Goal: Information Seeking & Learning: Learn about a topic

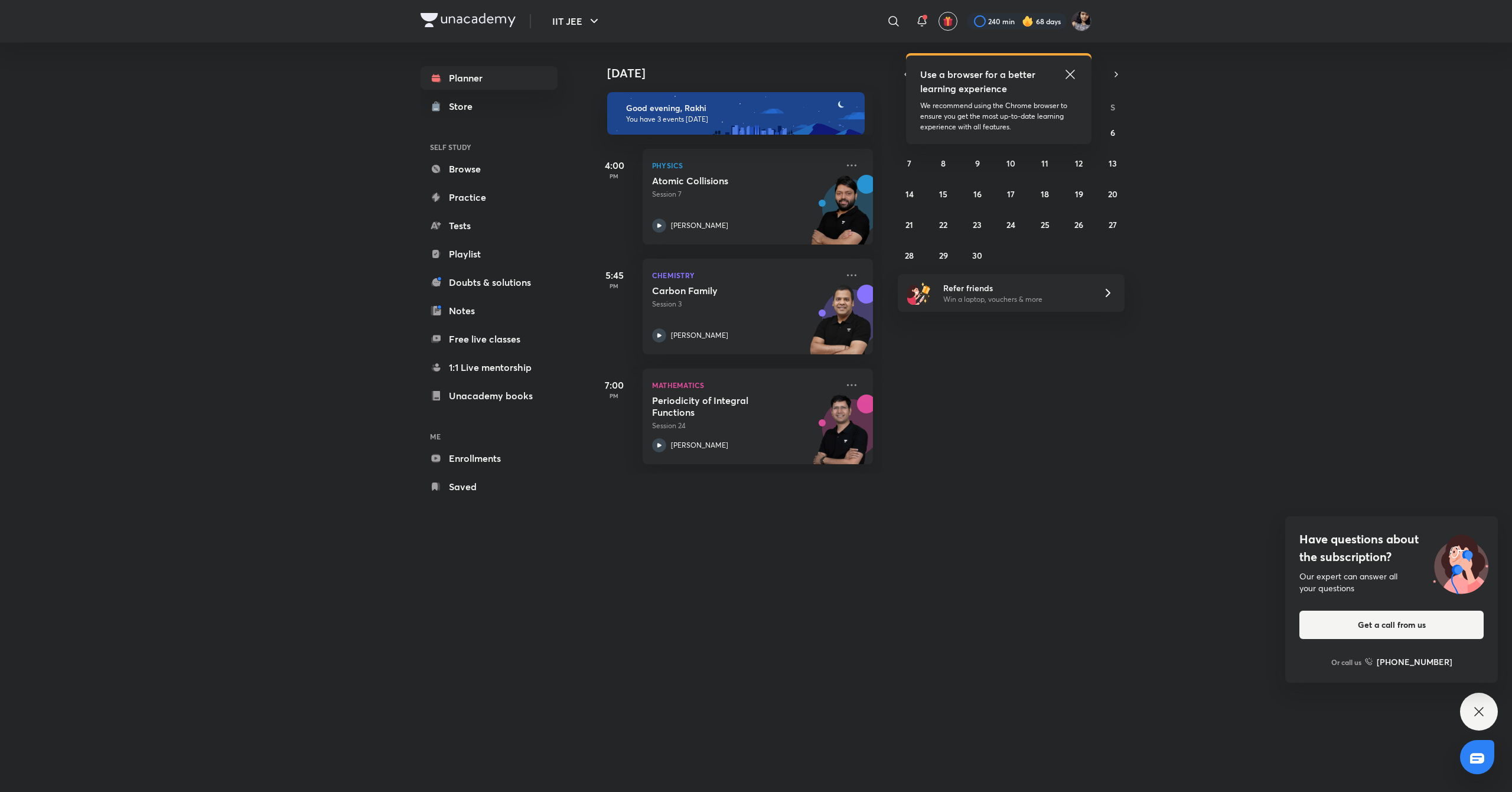
click at [1068, 78] on icon at bounding box center [1070, 74] width 14 height 14
click at [1049, 128] on button "4" at bounding box center [1044, 131] width 19 height 19
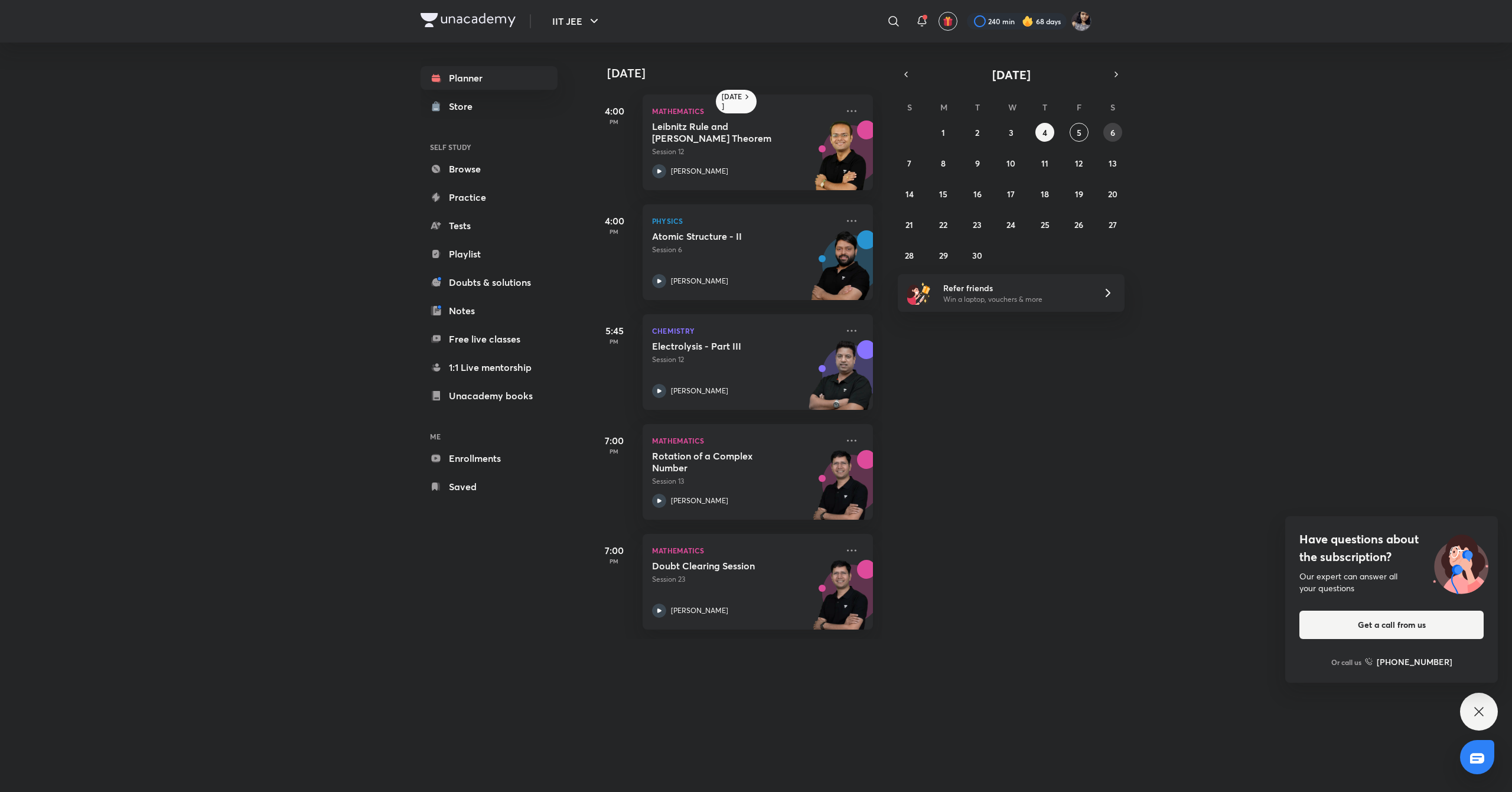
click at [1108, 131] on button "6" at bounding box center [1112, 131] width 19 height 19
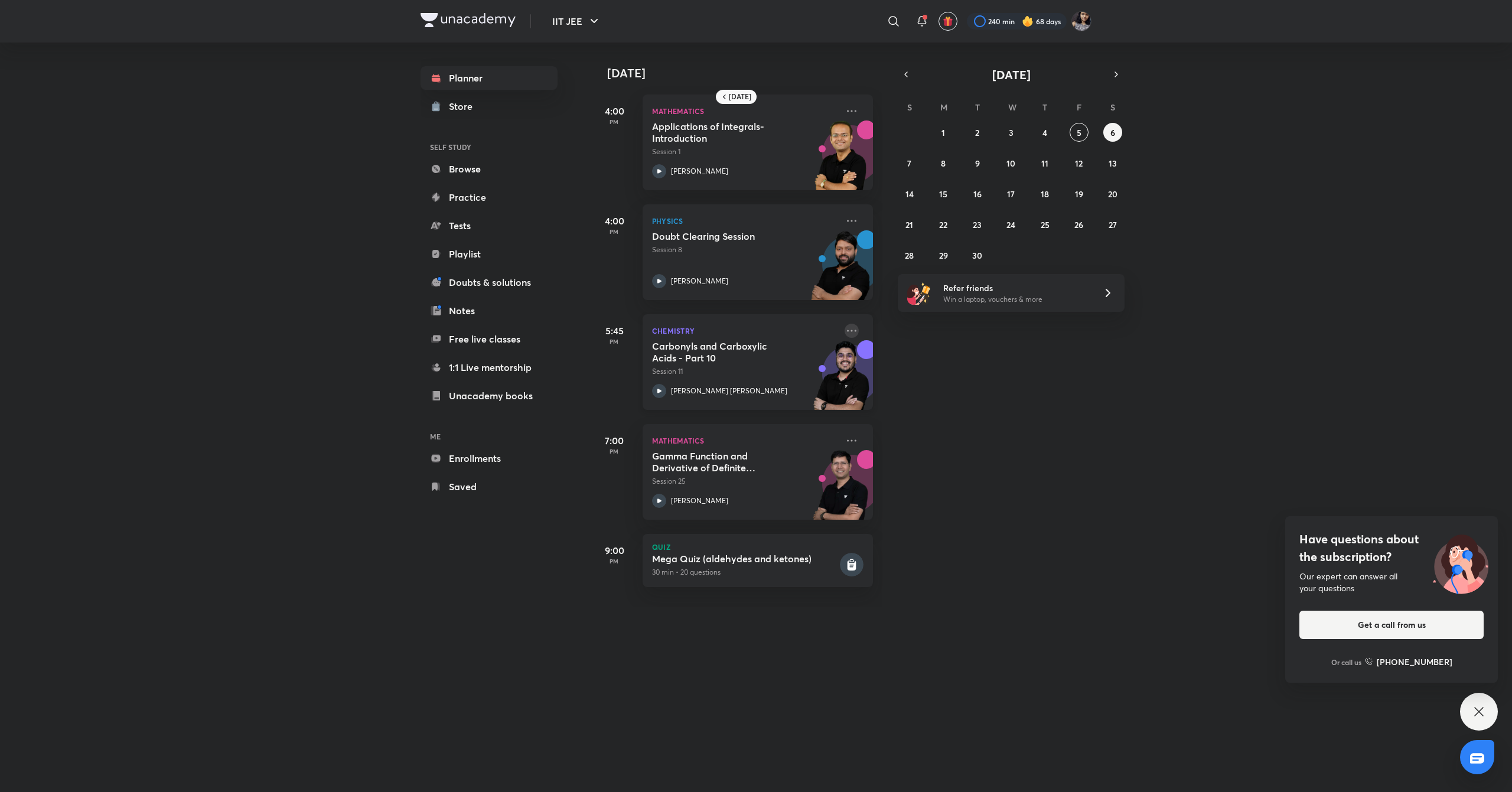
click at [845, 329] on icon at bounding box center [852, 330] width 14 height 14
click at [943, 387] on p "Go to course page" at bounding box center [930, 383] width 81 height 13
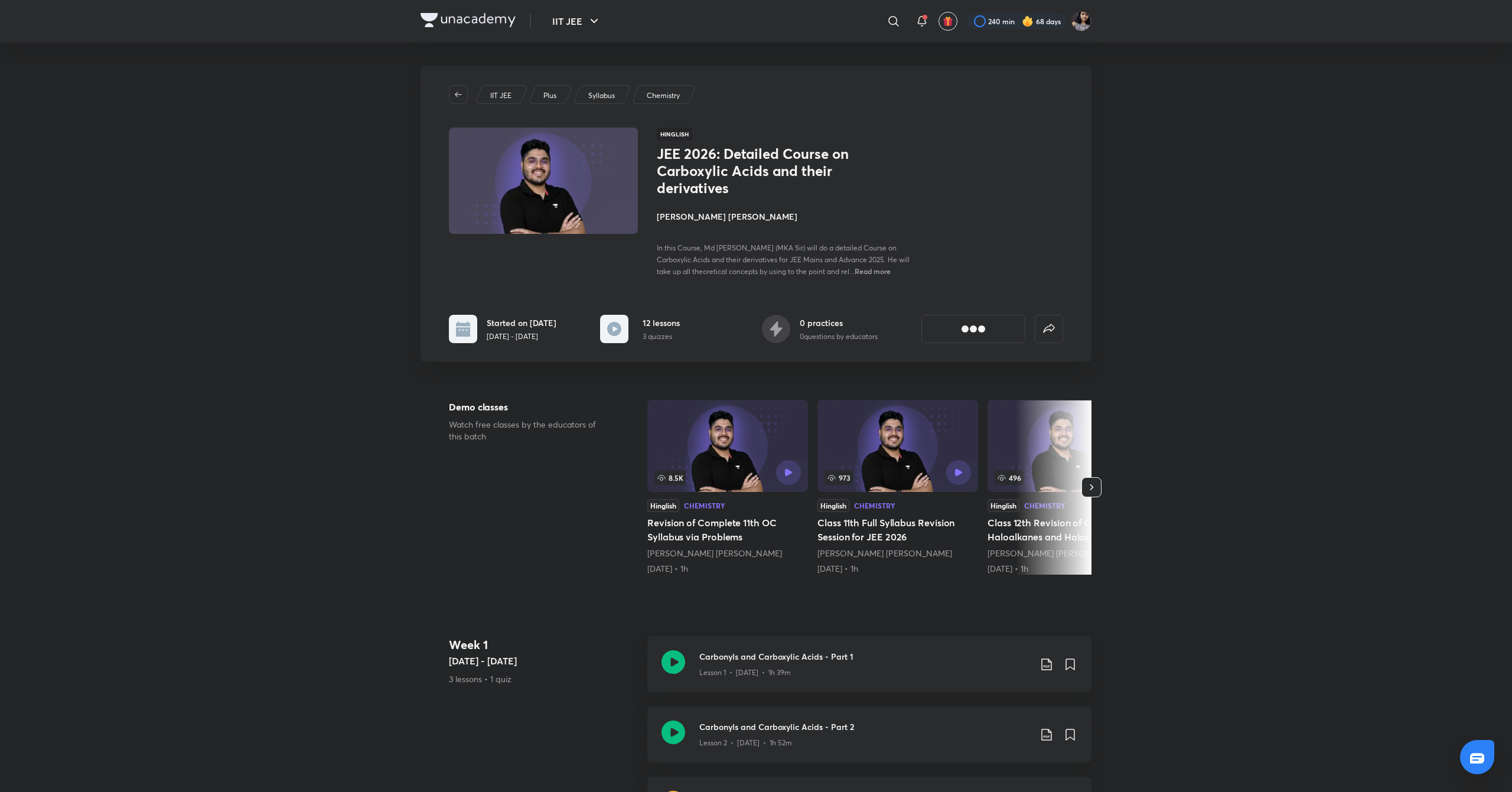
click at [691, 217] on h4 "[PERSON_NAME] [PERSON_NAME]" at bounding box center [789, 217] width 265 height 13
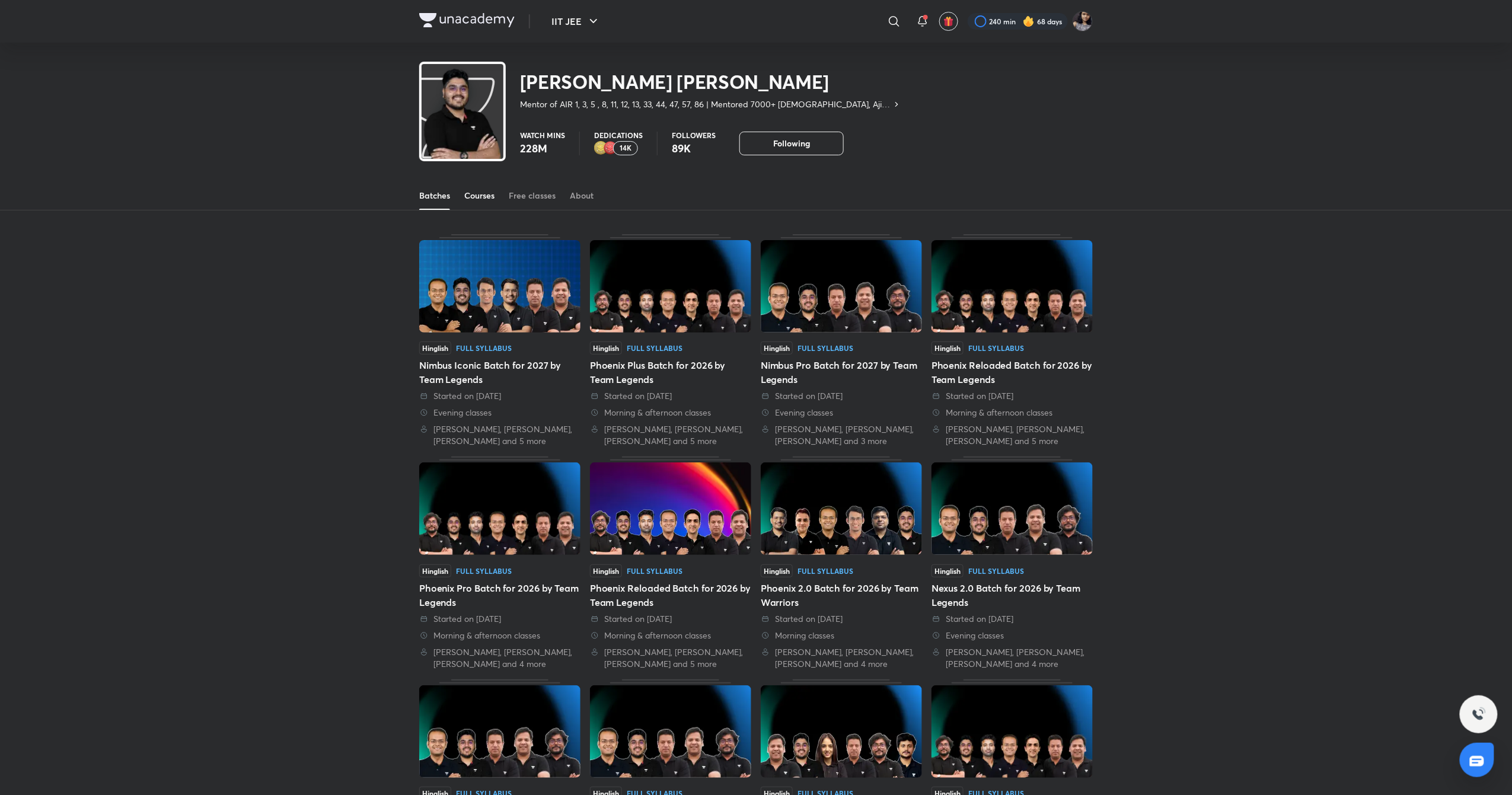
click at [470, 200] on div "Courses" at bounding box center [479, 196] width 30 height 12
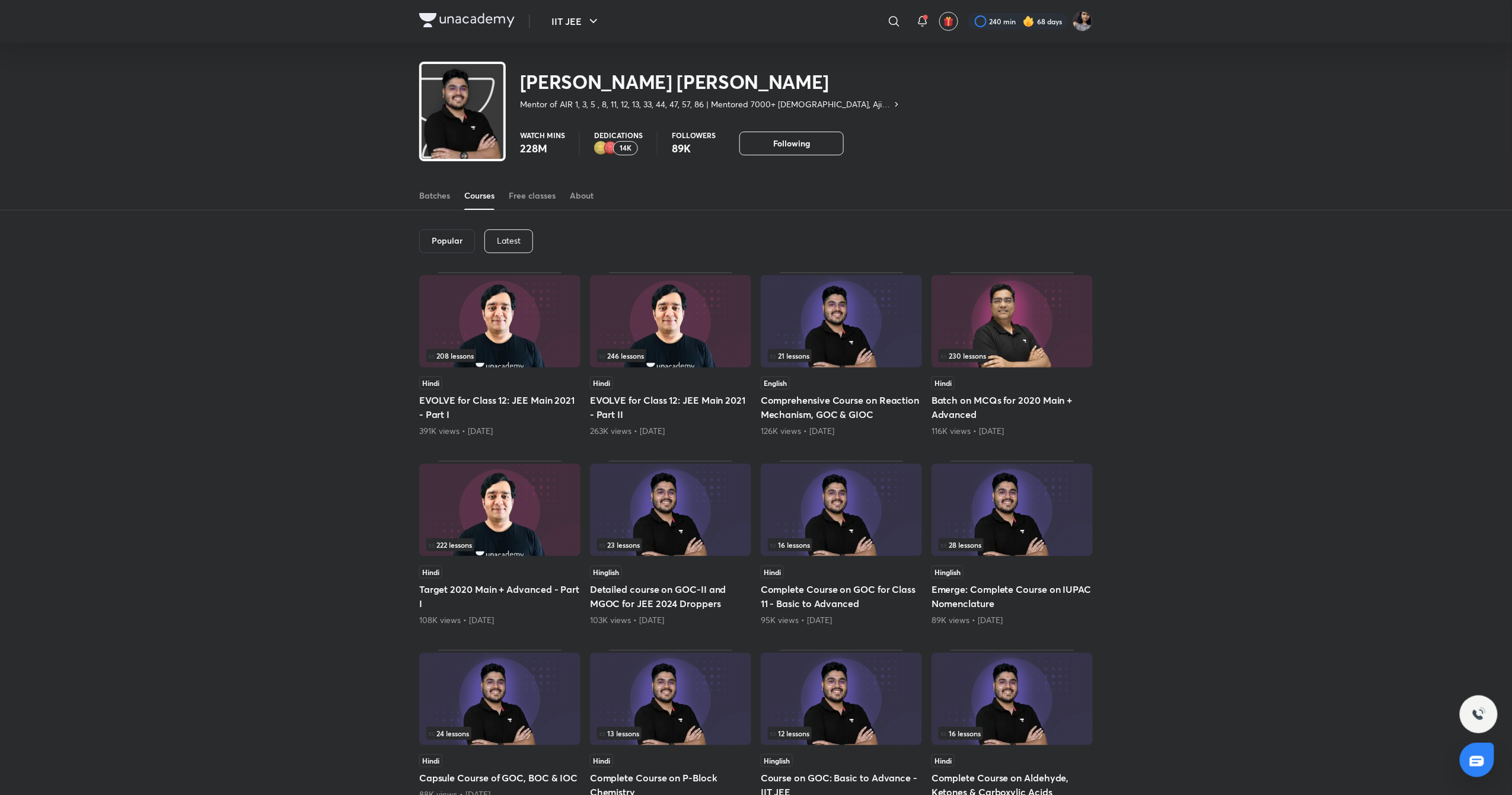
click at [507, 243] on p "Latest" at bounding box center [509, 241] width 24 height 10
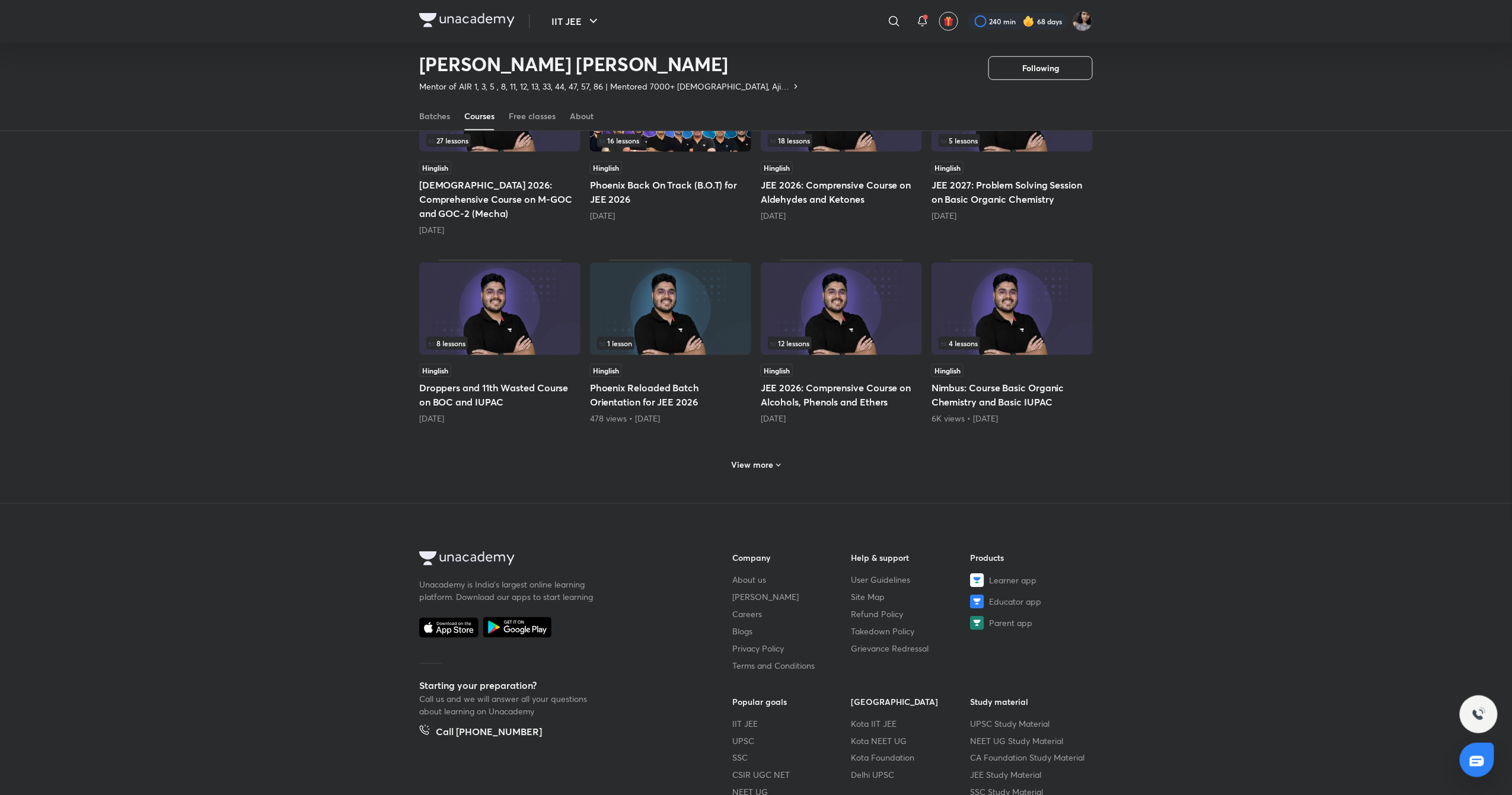
scroll to position [386, 0]
click at [750, 456] on div "View more" at bounding box center [756, 461] width 59 height 19
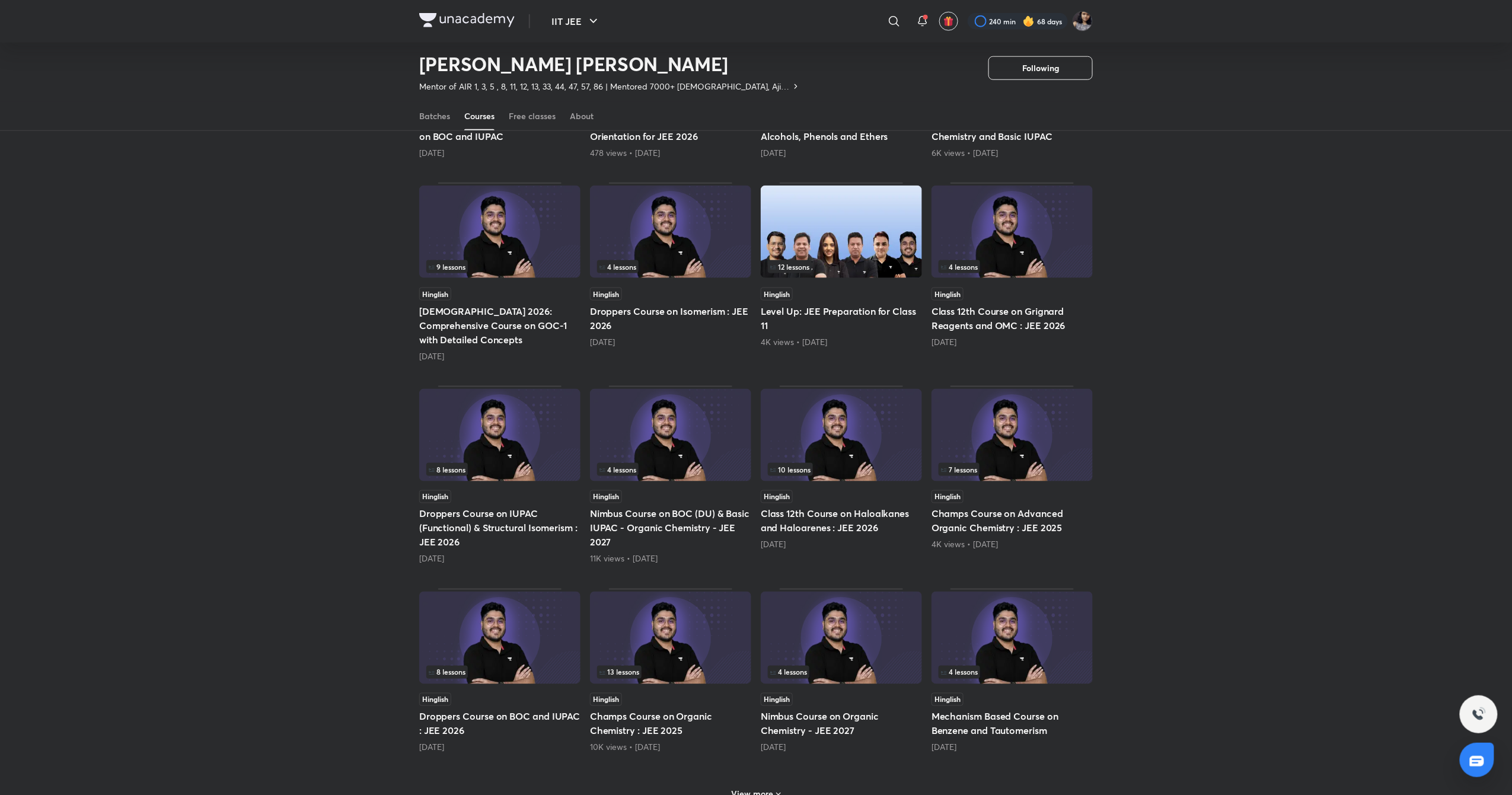
scroll to position [649, 0]
click at [787, 388] on img at bounding box center [841, 434] width 161 height 92
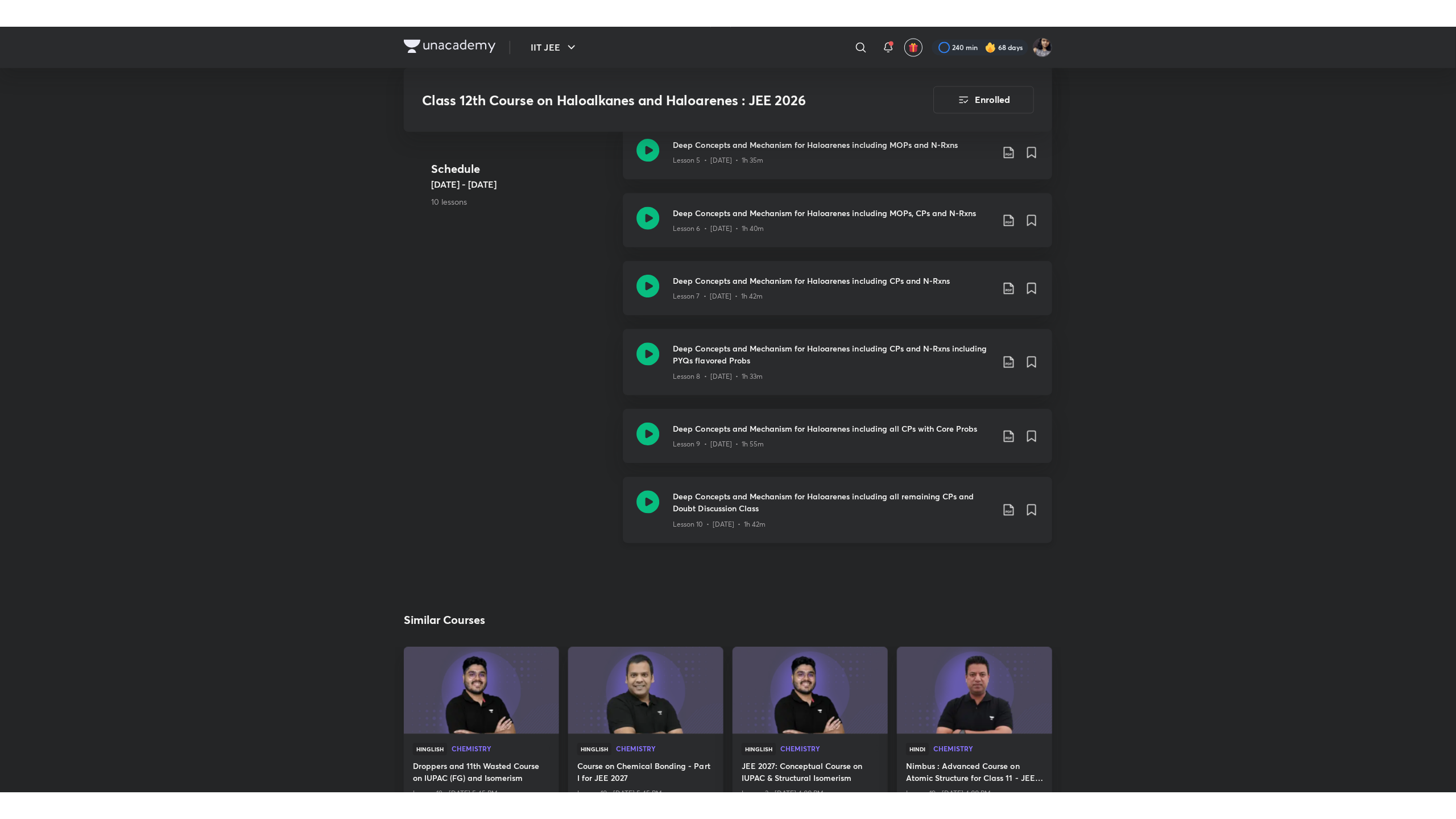
scroll to position [984, 0]
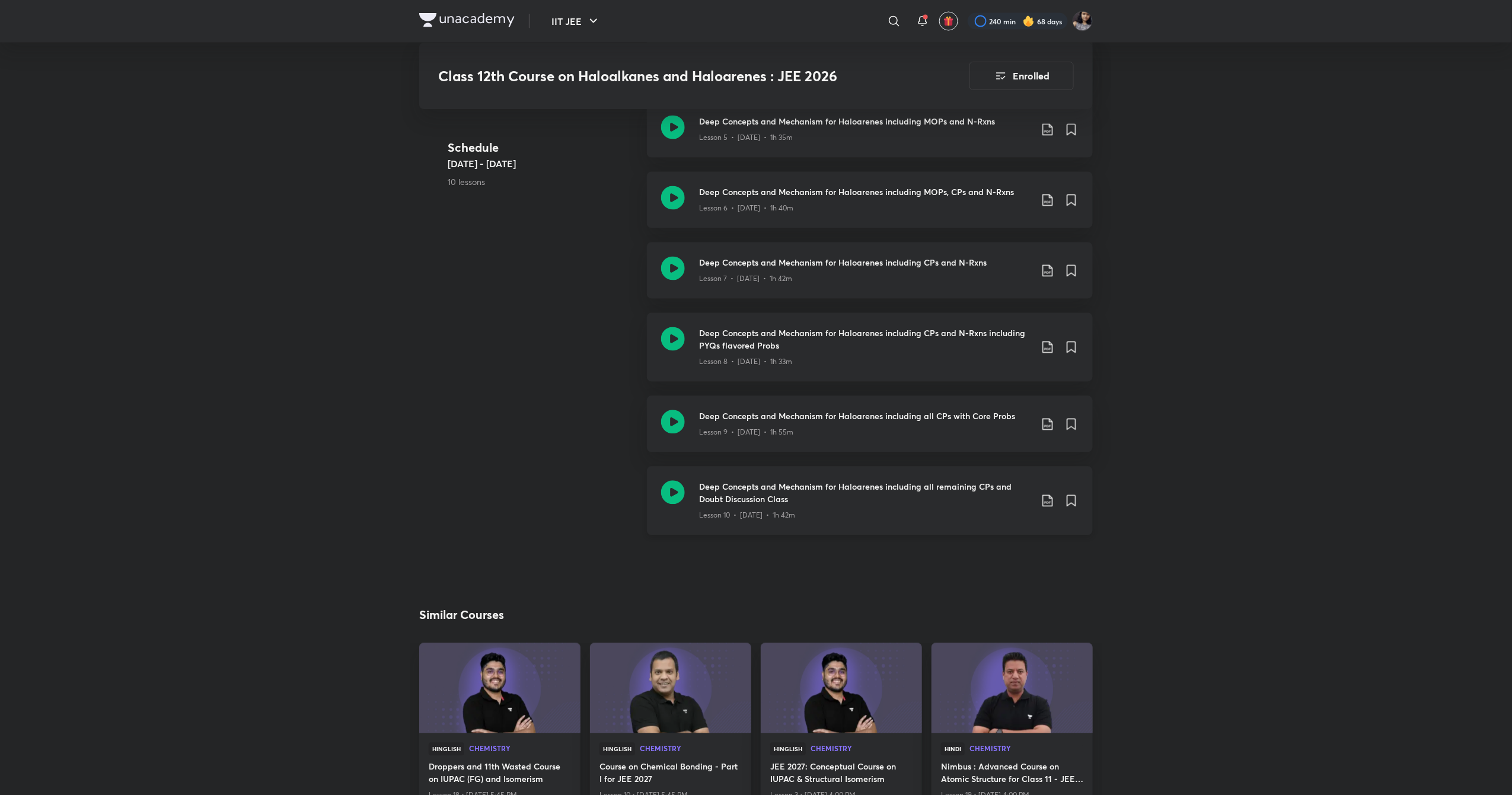
click at [664, 489] on icon at bounding box center [673, 493] width 24 height 24
